Goal: Information Seeking & Learning: Learn about a topic

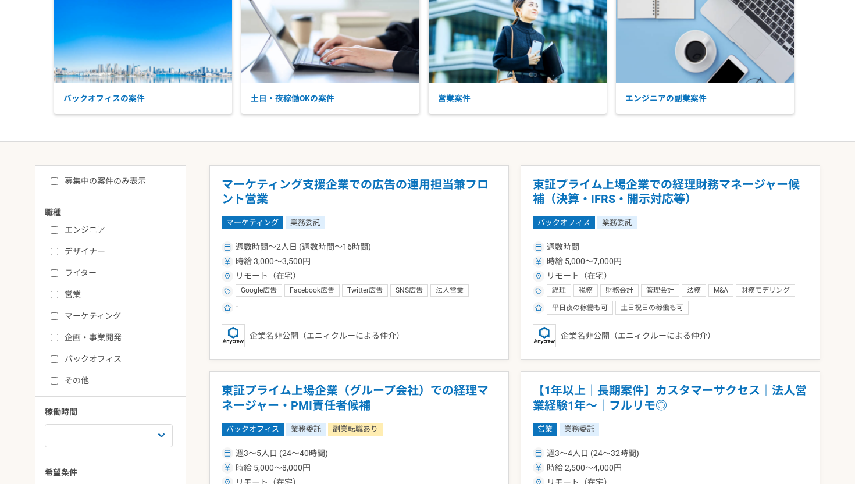
scroll to position [184, 0]
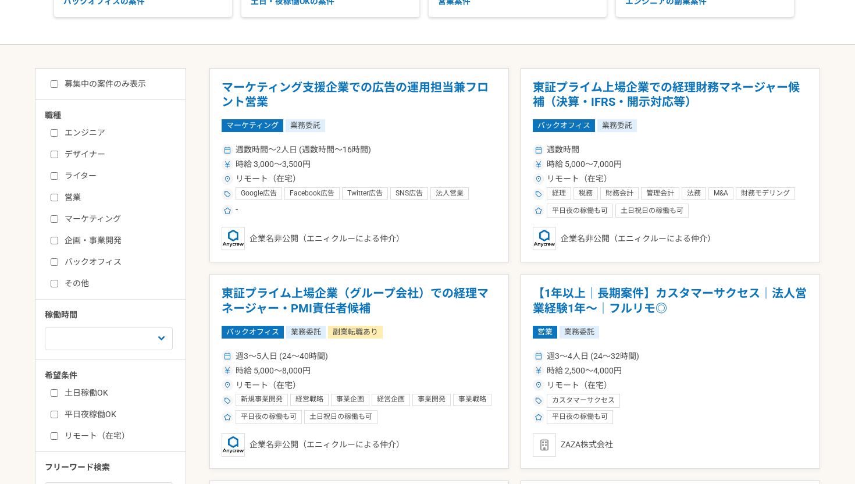
click at [56, 216] on input "マーケティング" at bounding box center [55, 219] width 8 height 8
checkbox input "true"
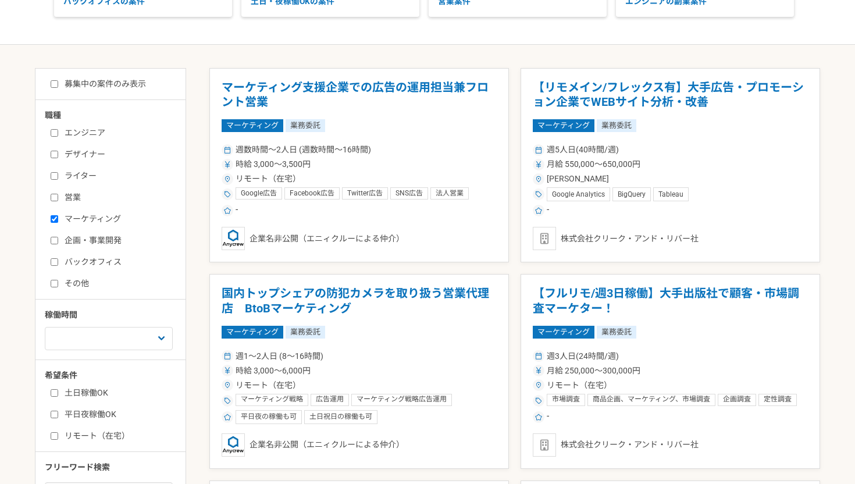
click at [52, 237] on input "企画・事業開発" at bounding box center [55, 241] width 8 height 8
checkbox input "true"
click at [54, 283] on input "その他" at bounding box center [55, 284] width 8 height 8
checkbox input "true"
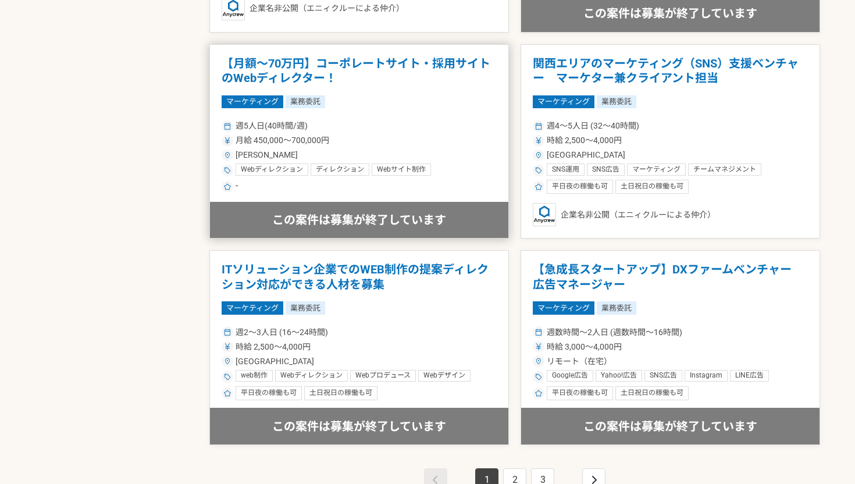
scroll to position [1995, 0]
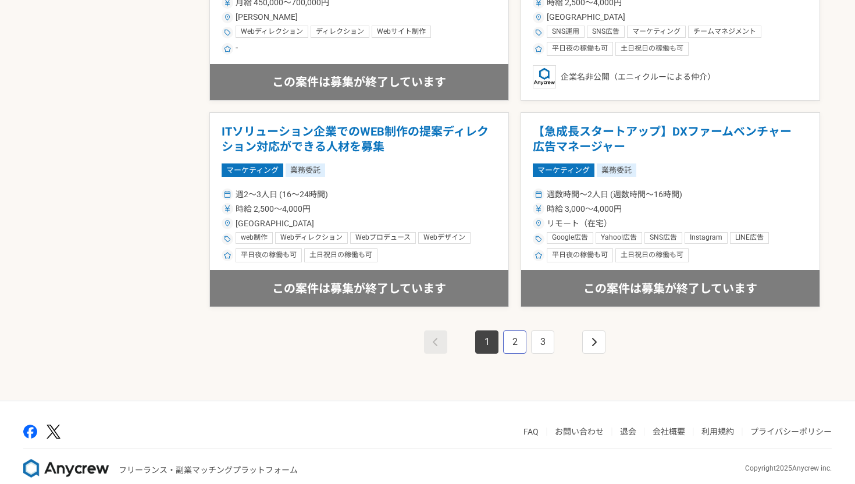
click at [516, 349] on link "2" at bounding box center [514, 341] width 23 height 23
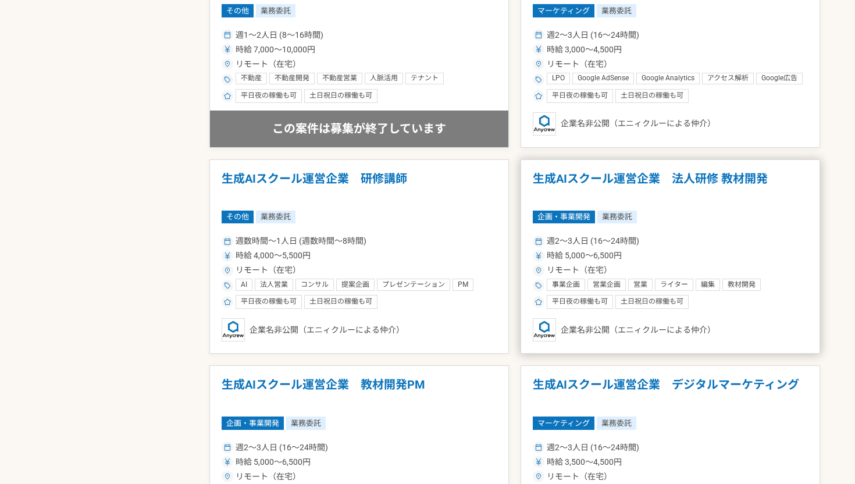
scroll to position [2012, 0]
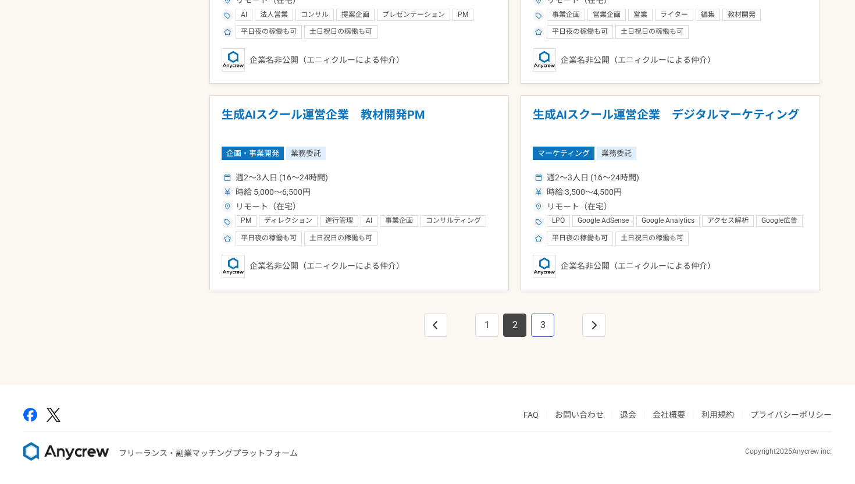
click at [545, 327] on link "3" at bounding box center [542, 324] width 23 height 23
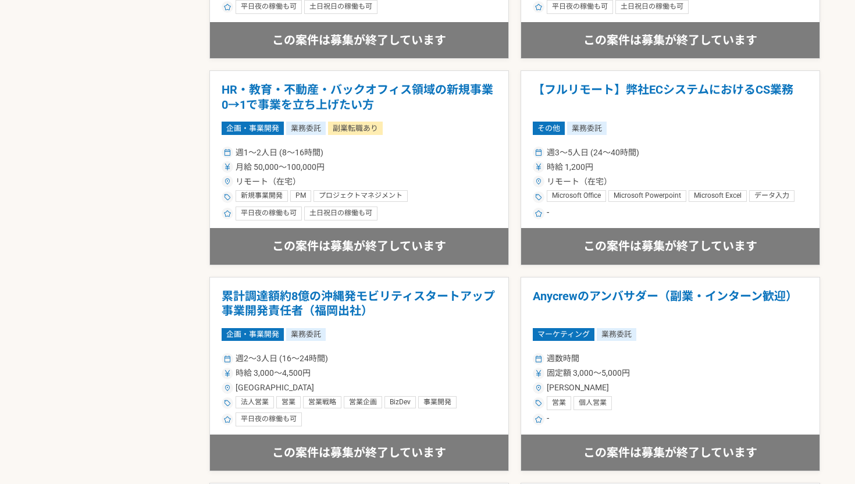
scroll to position [1871, 0]
